Goal: Navigation & Orientation: Find specific page/section

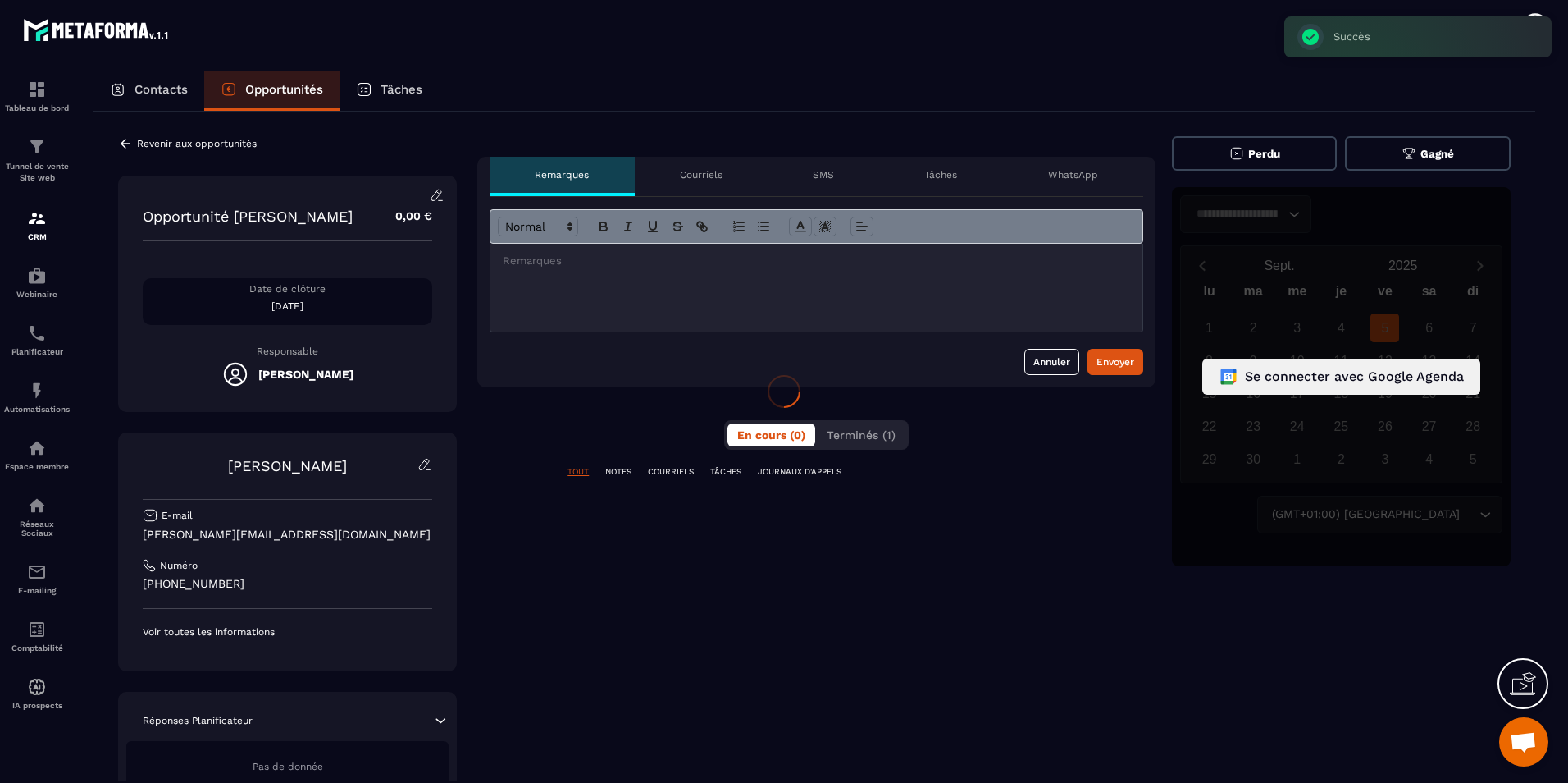
scroll to position [544, 0]
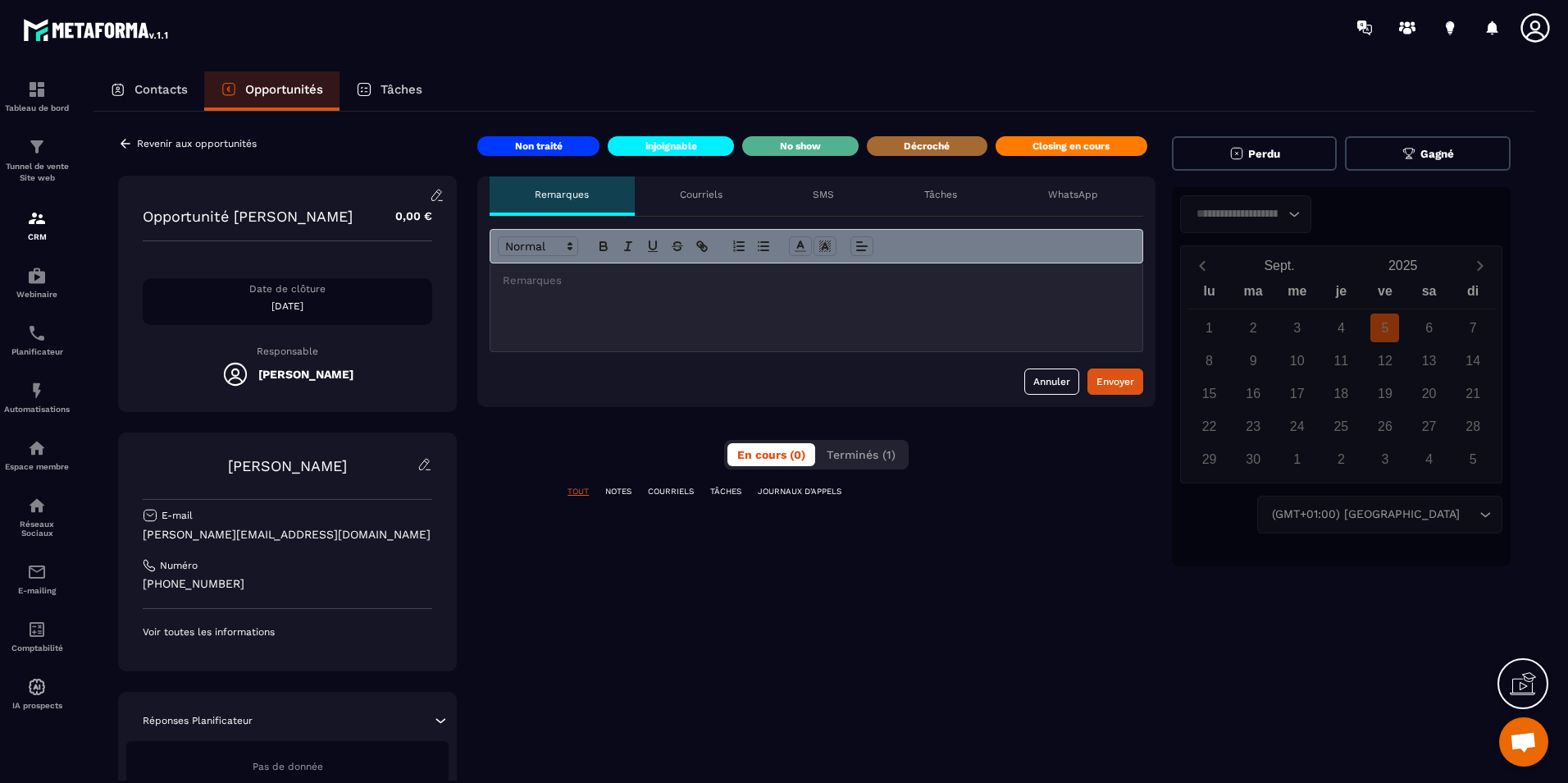
click at [1020, 148] on div "Closing en cours" at bounding box center [1072, 146] width 152 height 19
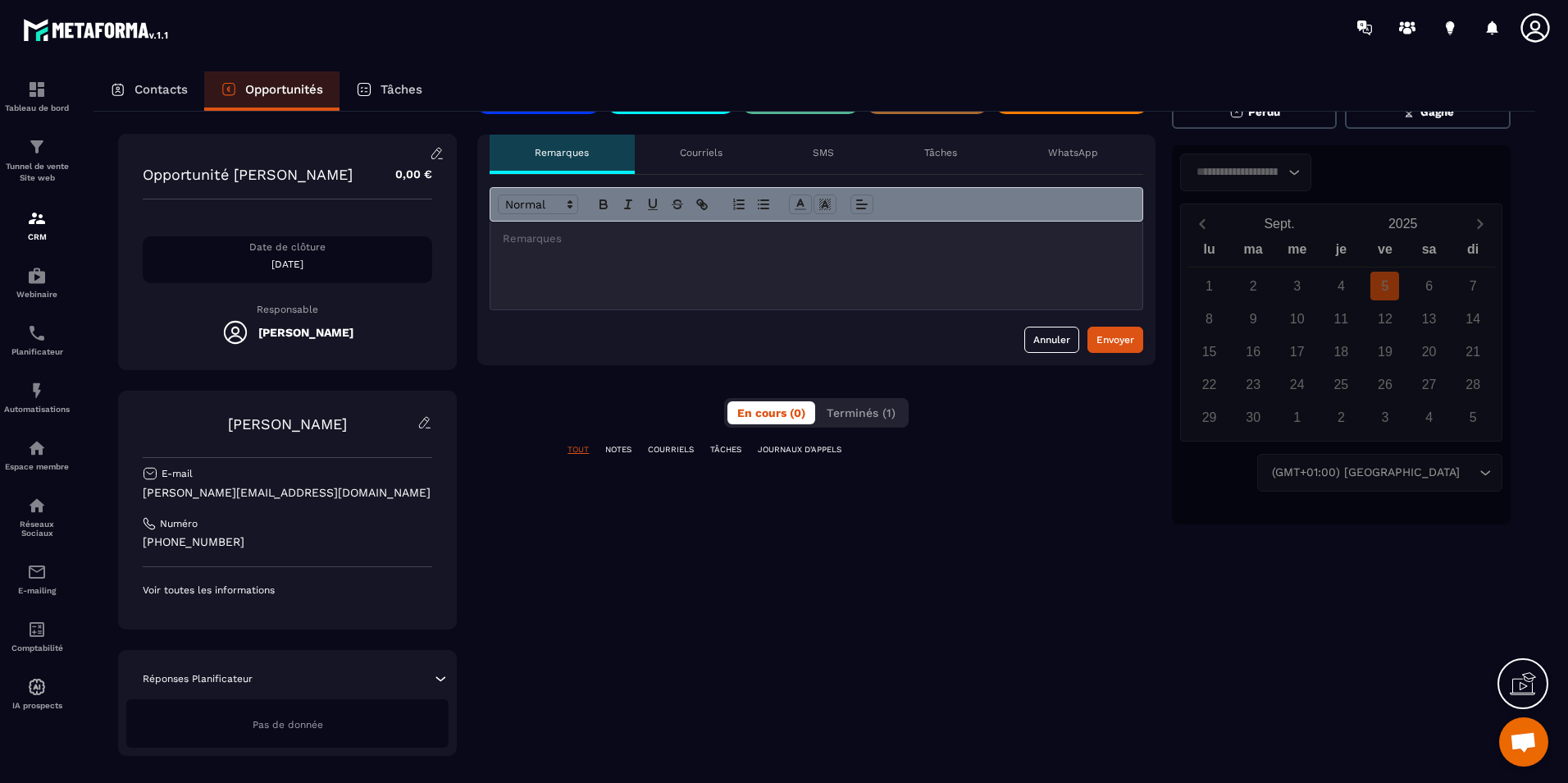
scroll to position [0, 0]
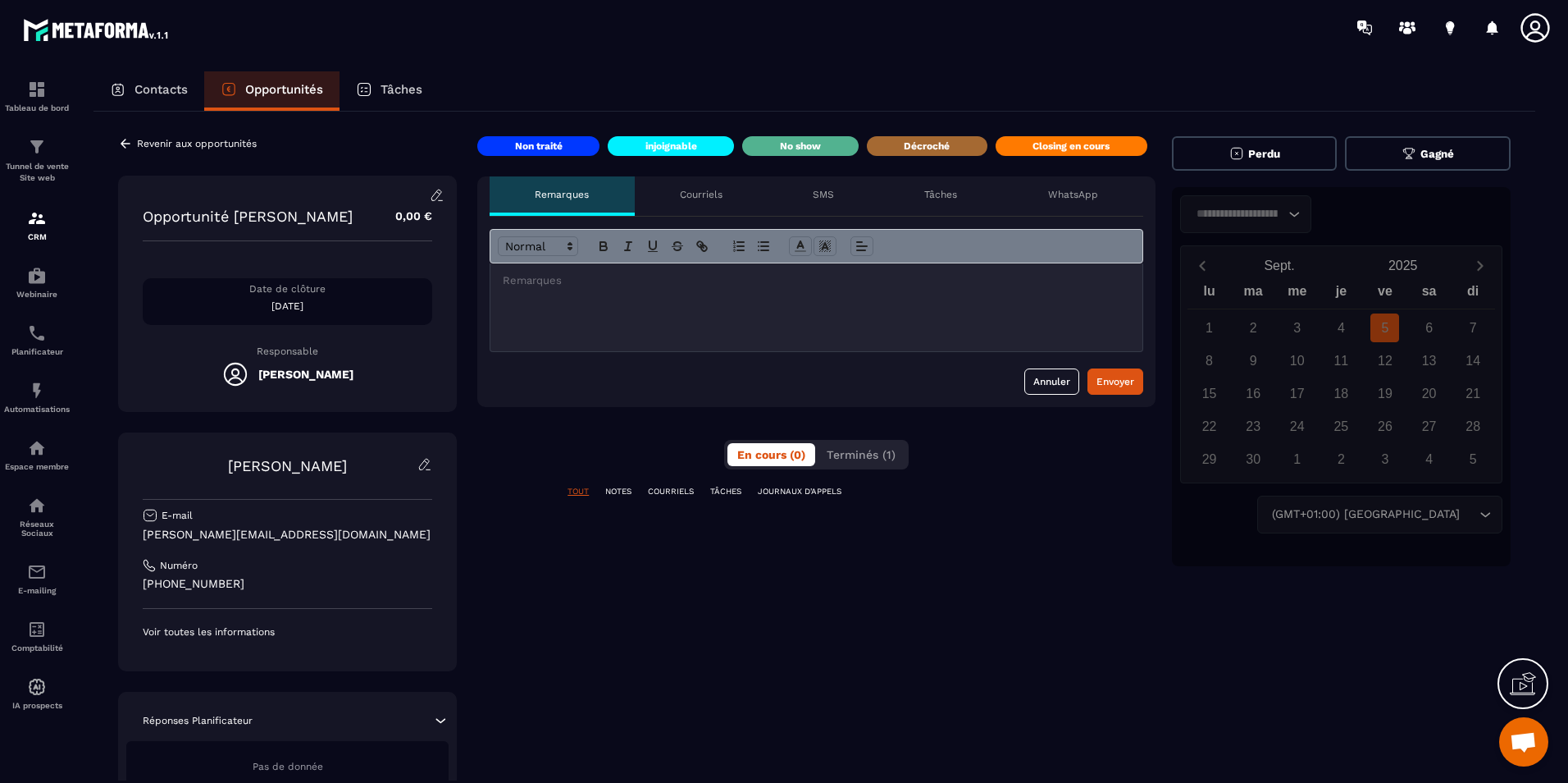
click at [794, 287] on p at bounding box center [816, 280] width 627 height 15
click at [1086, 375] on div "Annuler Envoyer" at bounding box center [816, 382] width 654 height 27
click at [1100, 375] on div "Envoyer" at bounding box center [1115, 381] width 38 height 17
click at [719, 199] on p "Courriels" at bounding box center [701, 194] width 42 height 13
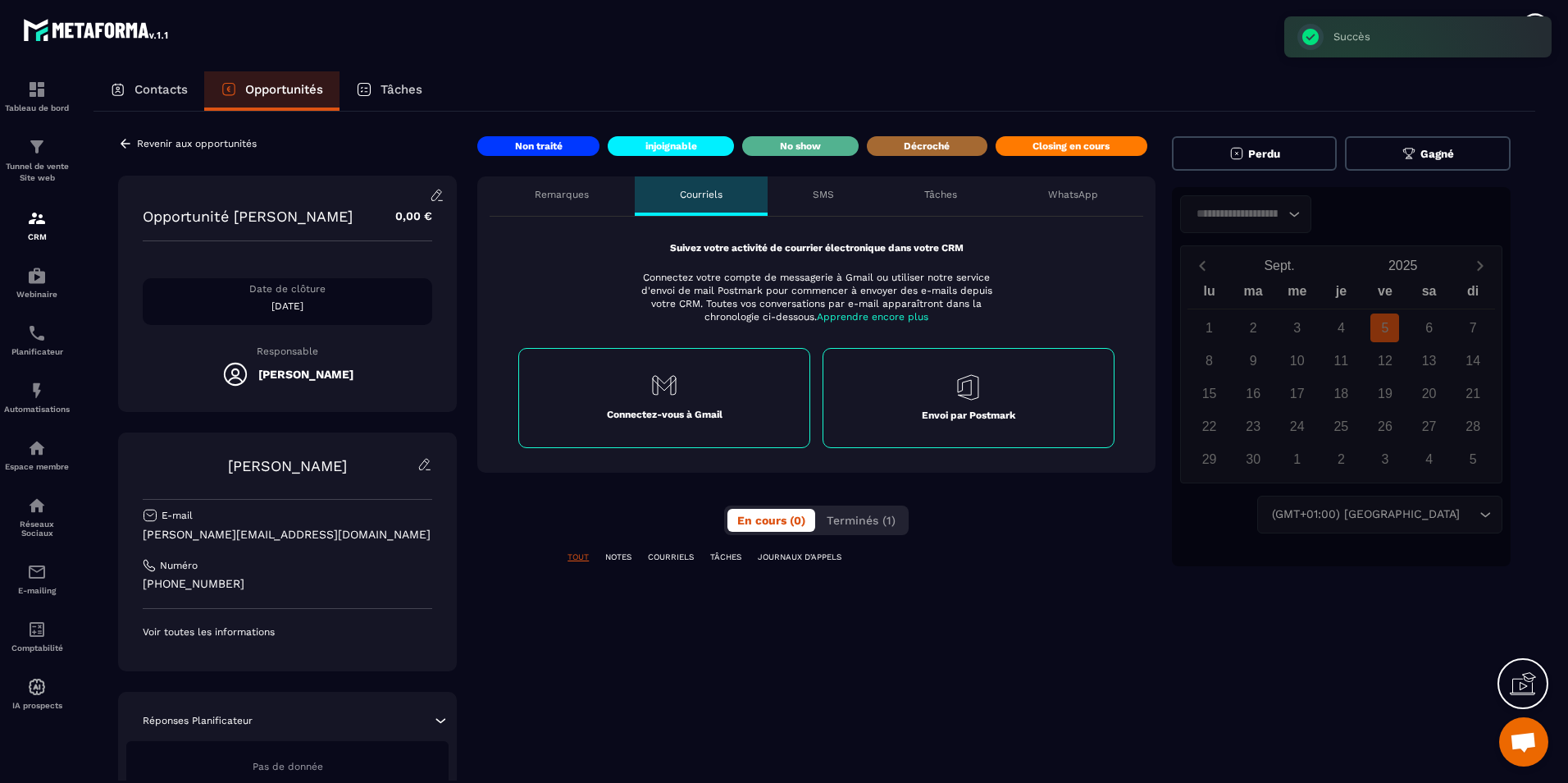
click at [586, 200] on p "Remarques" at bounding box center [561, 194] width 54 height 13
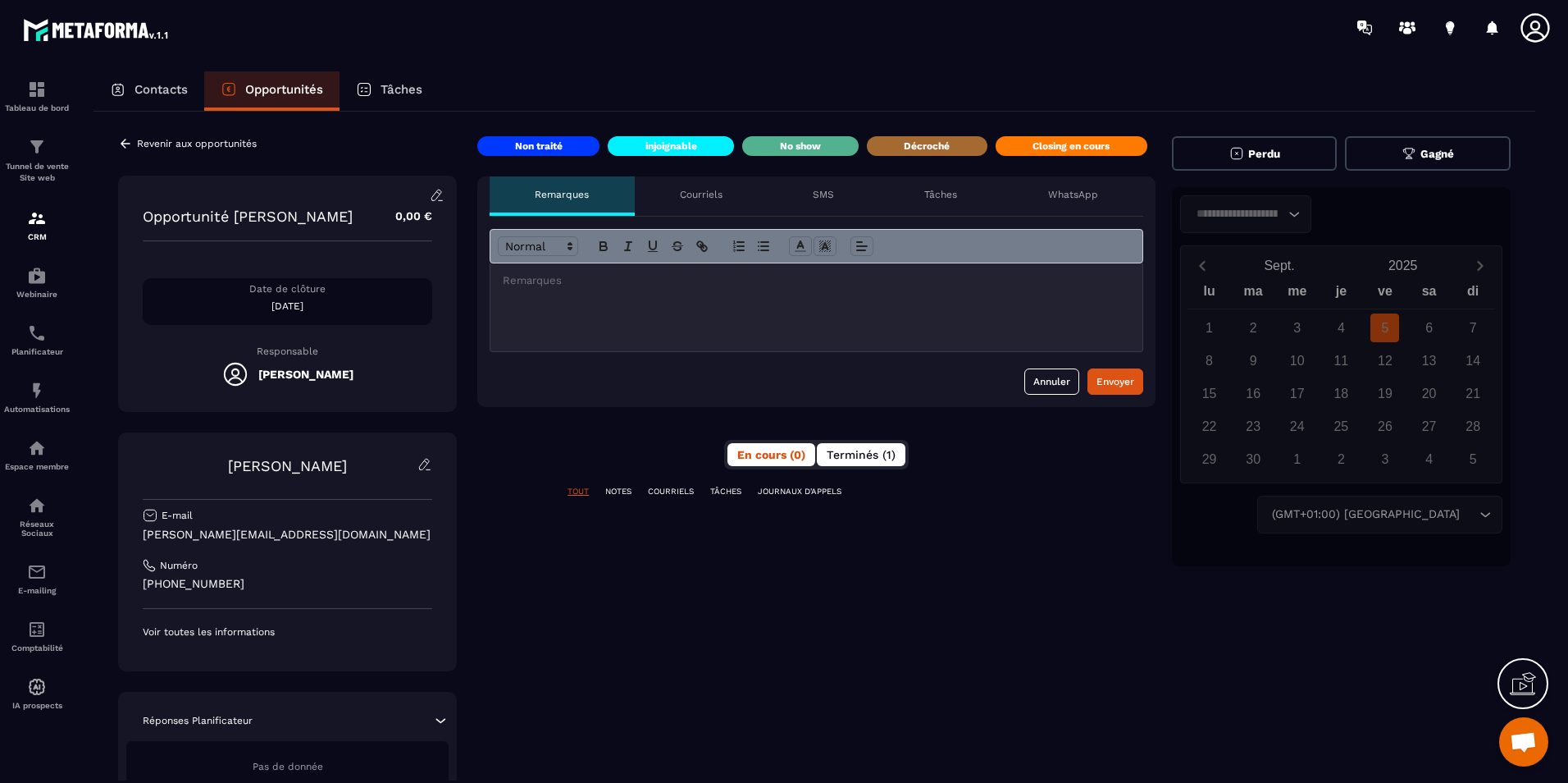
click at [859, 452] on span "Terminés (1)" at bounding box center [861, 454] width 69 height 13
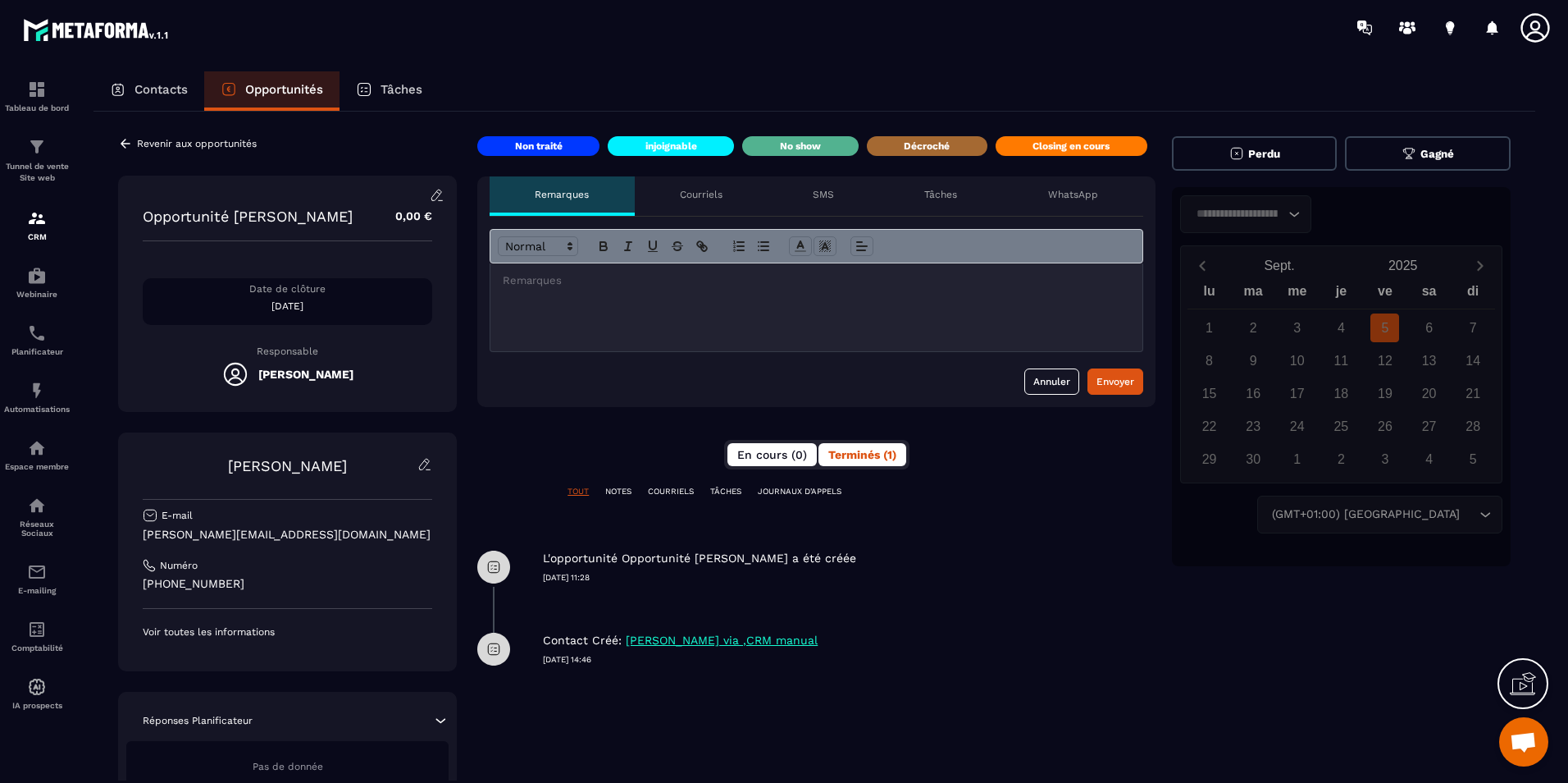
click at [776, 456] on span "En cours (0)" at bounding box center [772, 454] width 70 height 13
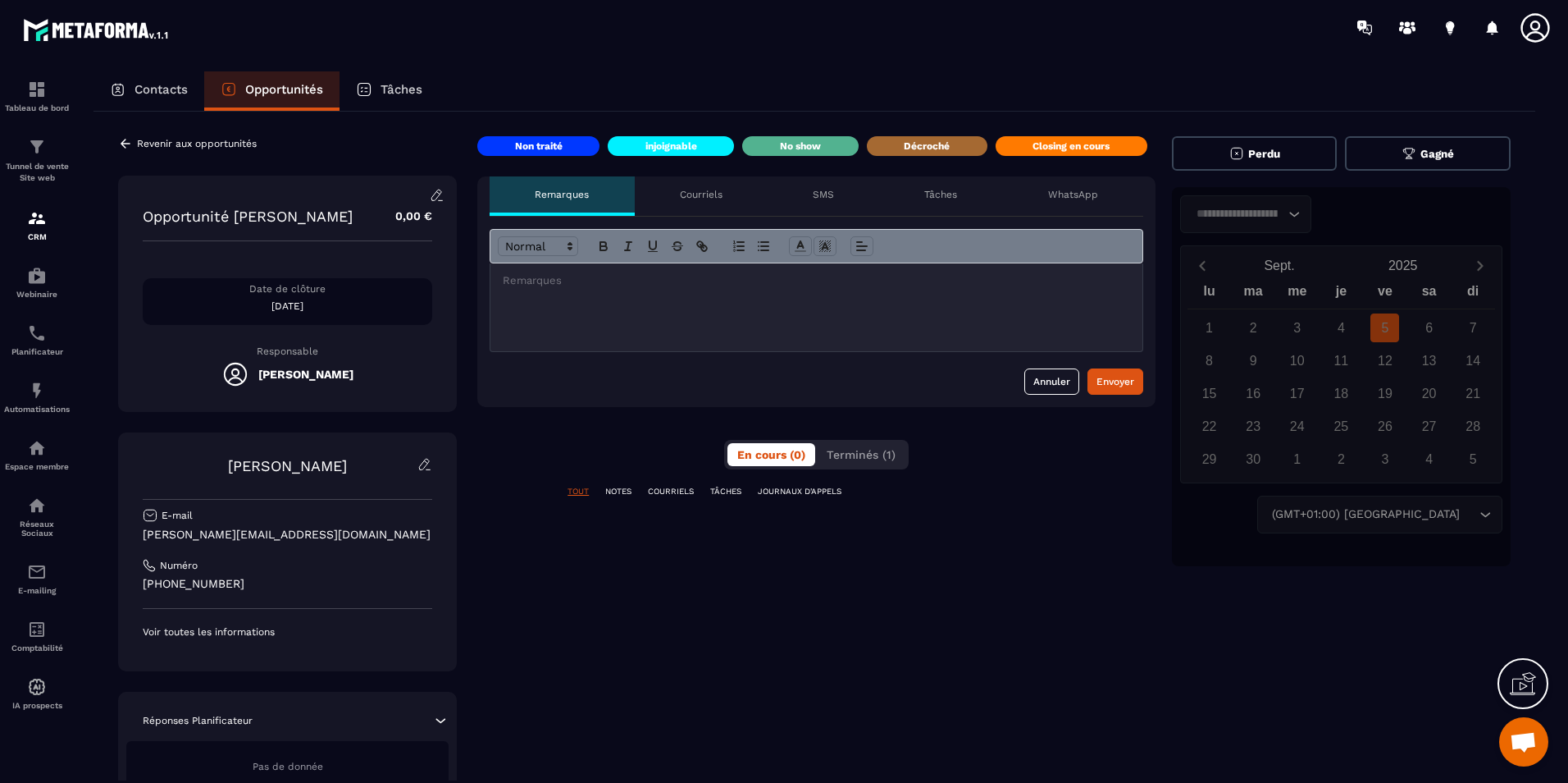
click at [715, 280] on p at bounding box center [816, 280] width 627 height 15
click at [1139, 517] on div "TOUT NOTES COURRIELS TÂCHES JOURNAUX D'APPELS" at bounding box center [816, 502] width 678 height 32
click at [155, 98] on div "Contacts" at bounding box center [148, 91] width 110 height 40
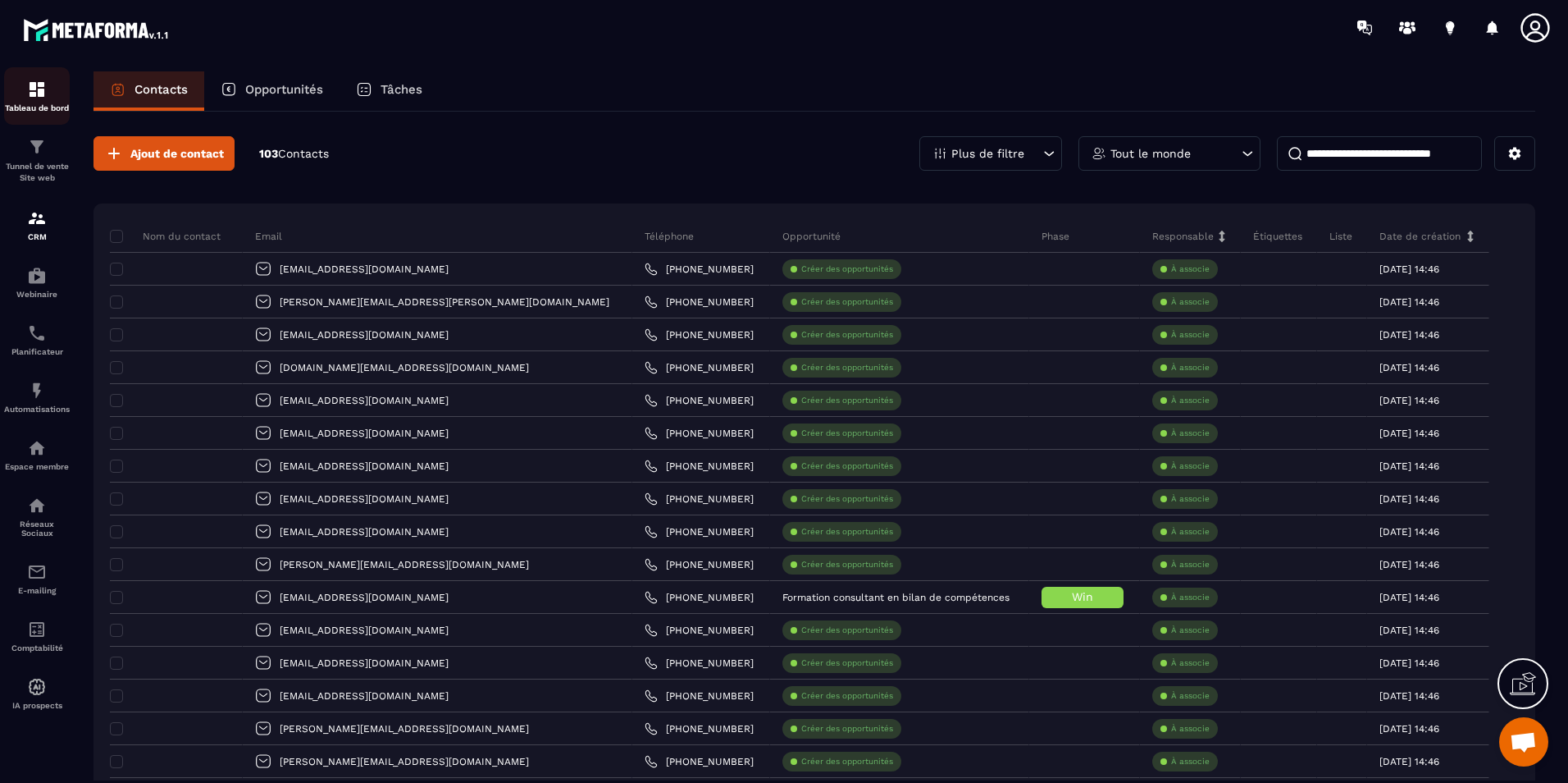
click at [40, 91] on img at bounding box center [37, 89] width 19 height 19
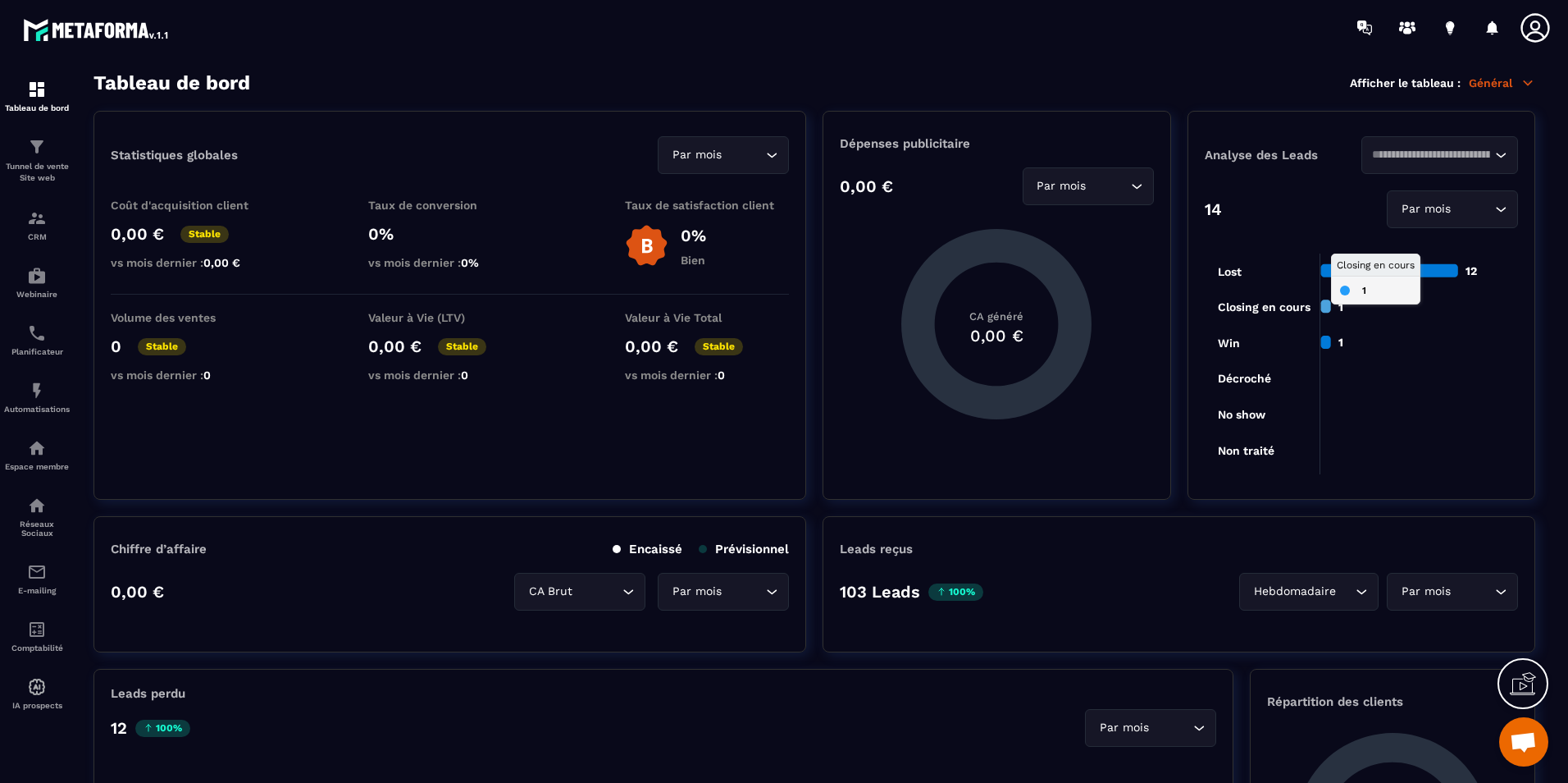
click at [1329, 305] on icon at bounding box center [1325, 306] width 10 height 13
click at [1327, 305] on icon at bounding box center [1325, 306] width 10 height 13
click at [1436, 135] on div "Analyse des Leads Loading... 14 Par mois Loading... 12 1 1 Lost Lost Closing en…" at bounding box center [1361, 305] width 348 height 389
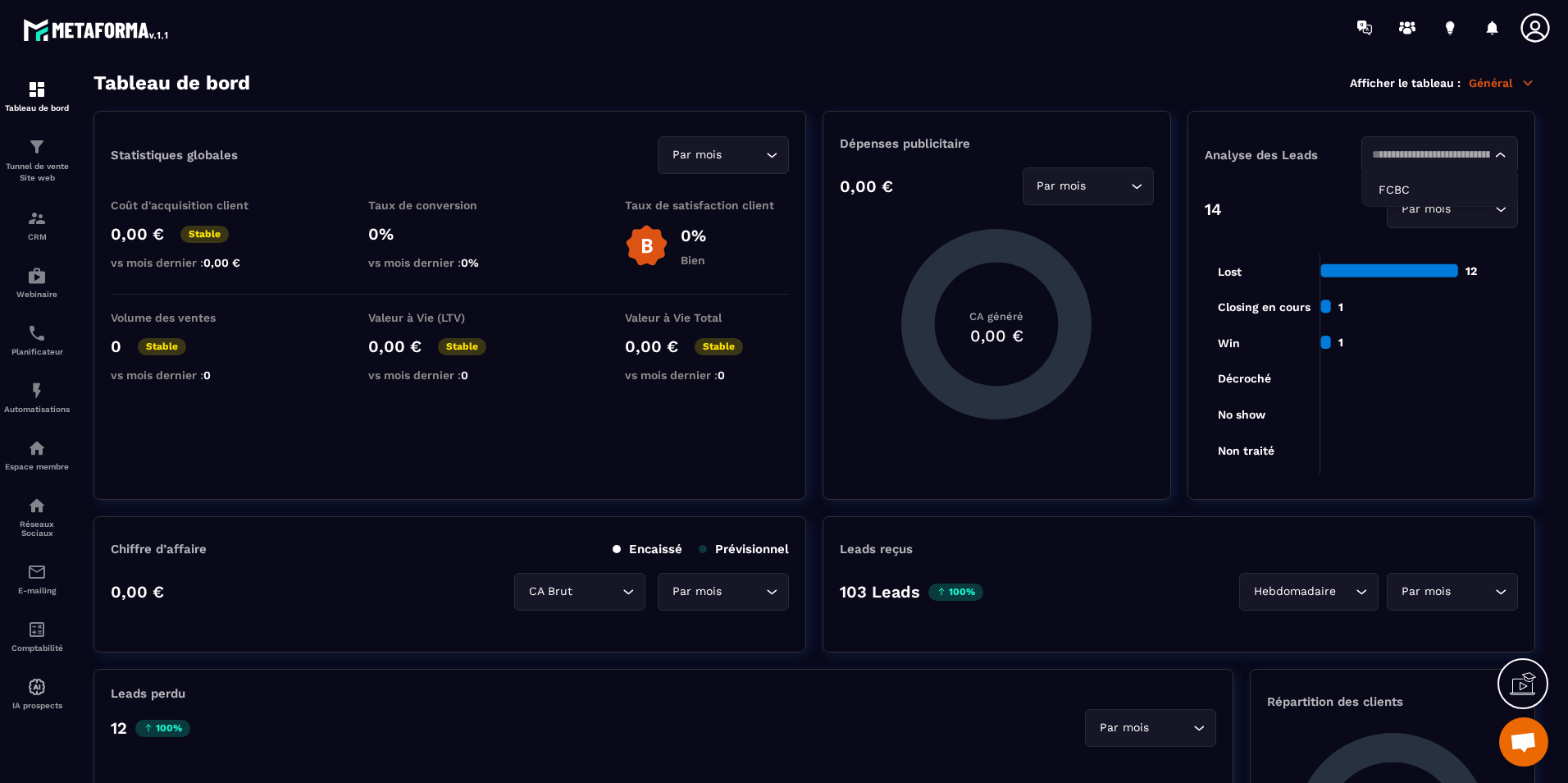
click at [1436, 141] on div "Loading..." at bounding box center [1439, 155] width 156 height 38
click at [1436, 143] on div "Loading..." at bounding box center [1439, 155] width 156 height 38
click at [1392, 143] on div "Loading..." at bounding box center [1439, 155] width 156 height 38
click at [1398, 187] on p "FCBC" at bounding box center [1440, 189] width 122 height 17
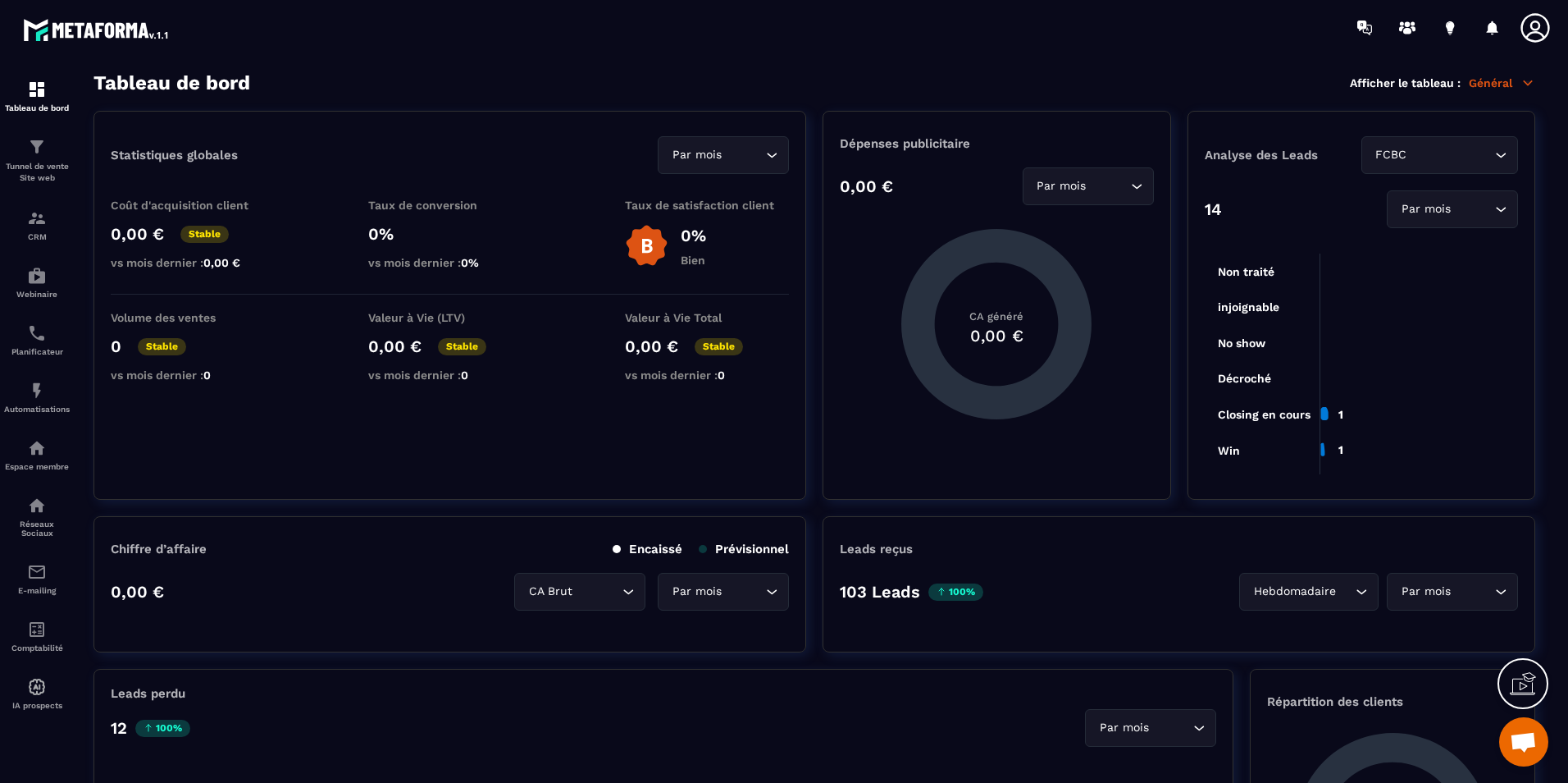
click at [1394, 158] on div "FCBC" at bounding box center [1431, 155] width 122 height 18
click at [1387, 182] on p "FCBC" at bounding box center [1440, 189] width 122 height 17
click at [1311, 202] on div "14 Par mois Loading..." at bounding box center [1361, 209] width 314 height 38
click at [43, 114] on link "Tableau de bord" at bounding box center [37, 95] width 65 height 57
click at [26, 169] on p "Tunnel de vente Site web" at bounding box center [37, 172] width 65 height 23
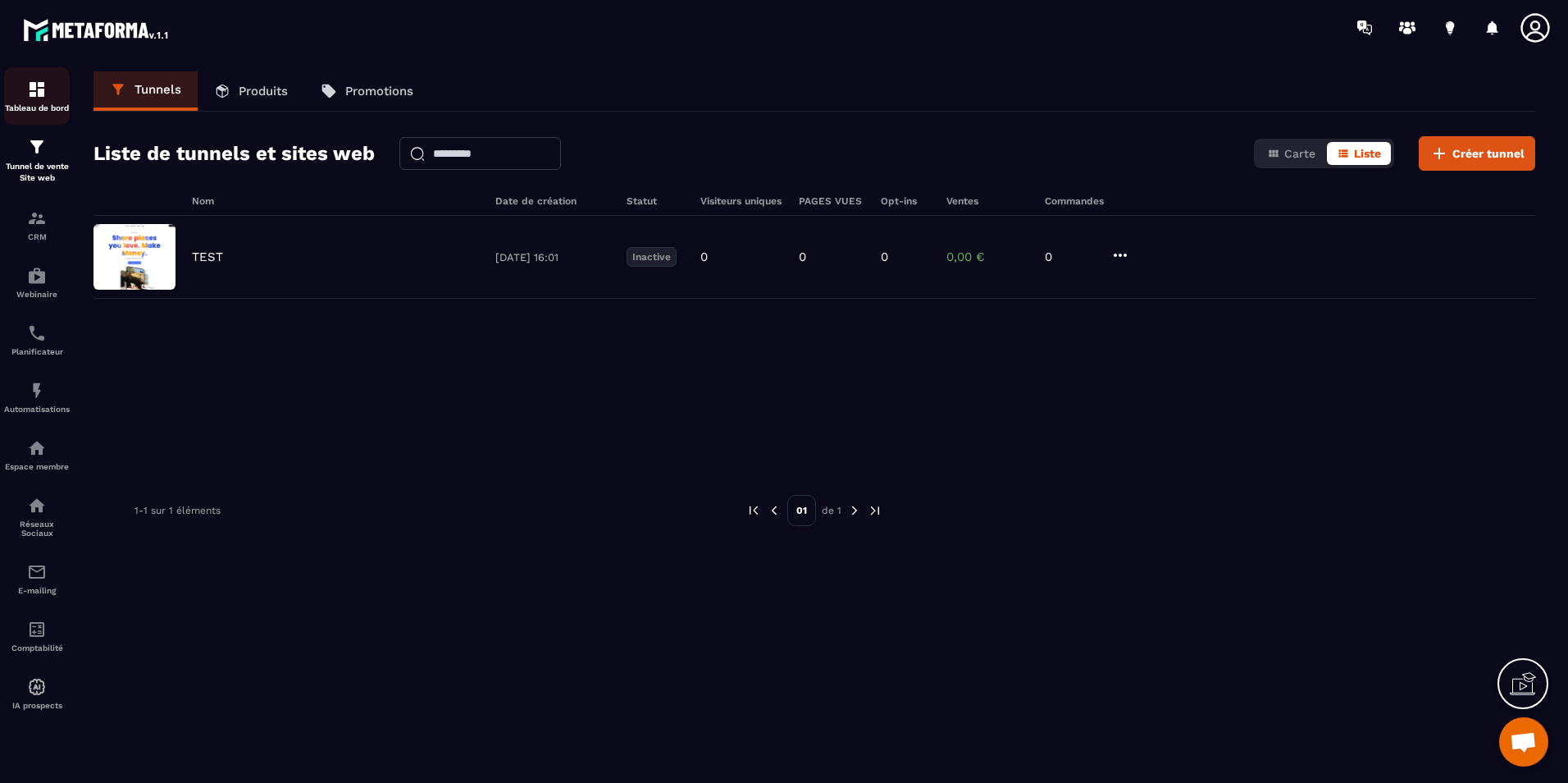
click at [36, 113] on link "Tableau de bord" at bounding box center [37, 95] width 65 height 57
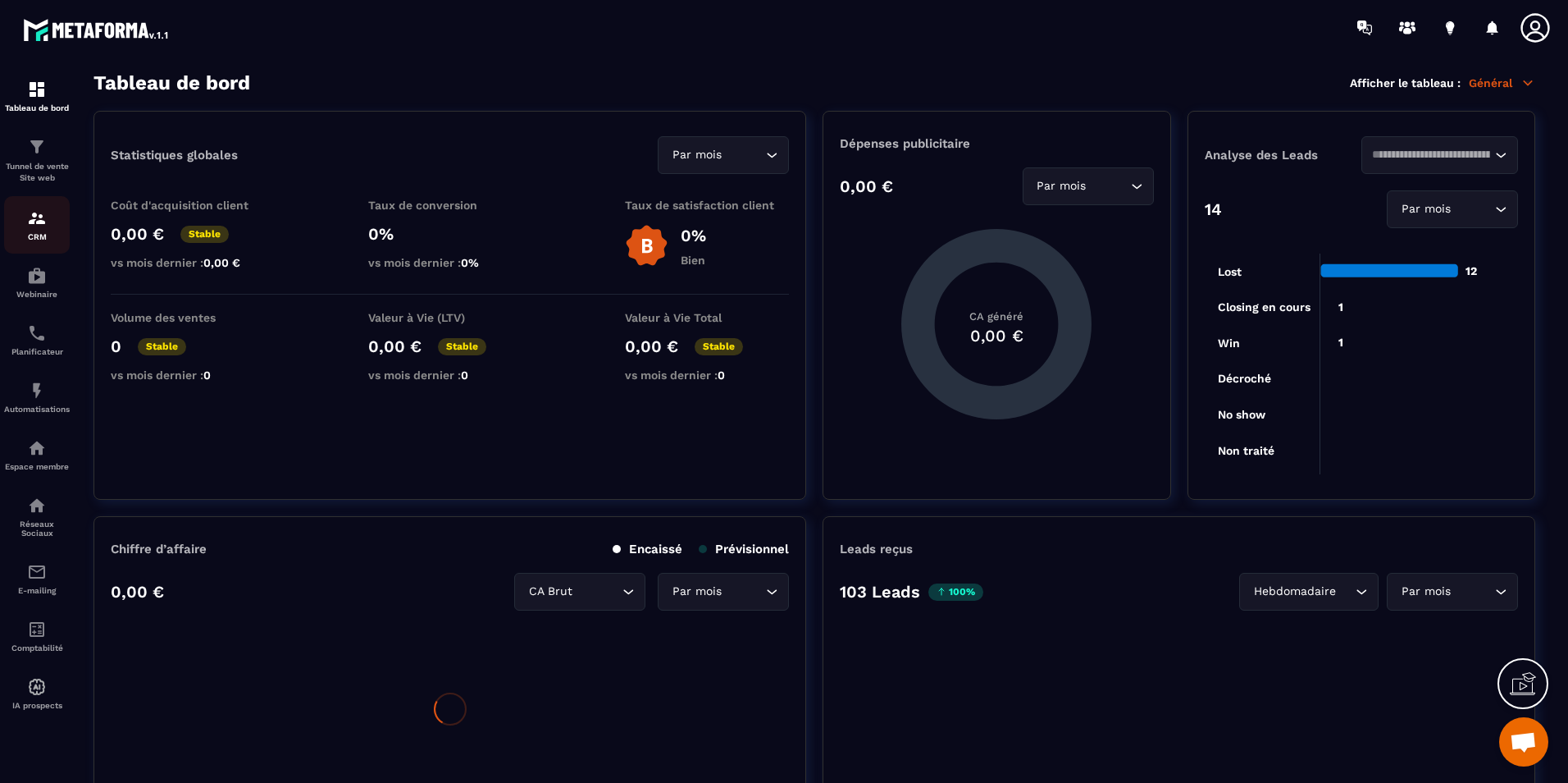
click at [54, 229] on div "CRM" at bounding box center [37, 224] width 65 height 33
